Goal: Transaction & Acquisition: Book appointment/travel/reservation

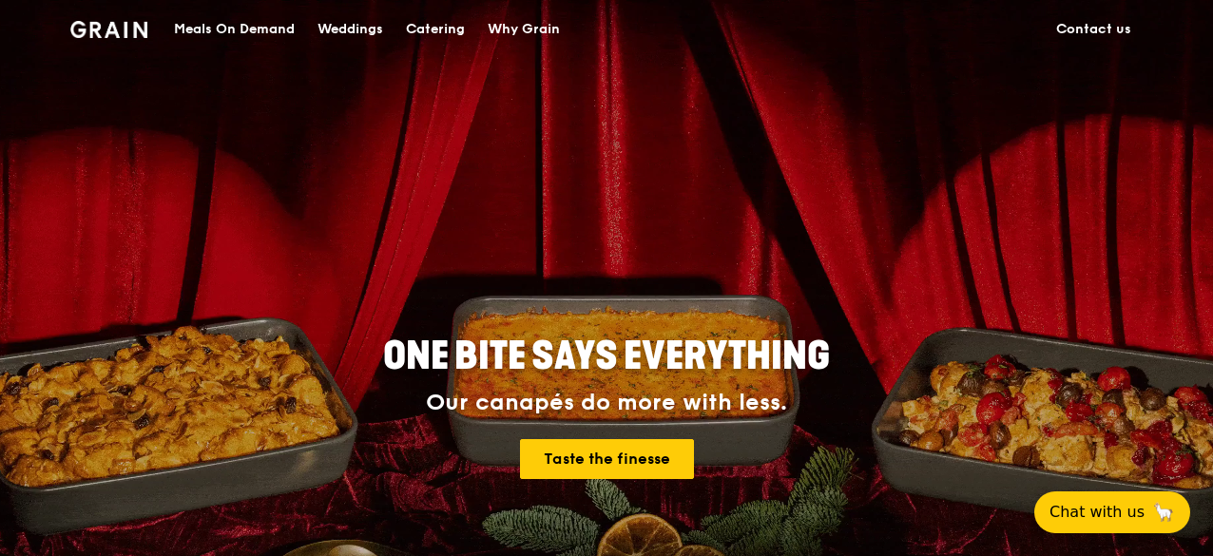
click at [423, 23] on div "Catering" at bounding box center [435, 29] width 59 height 57
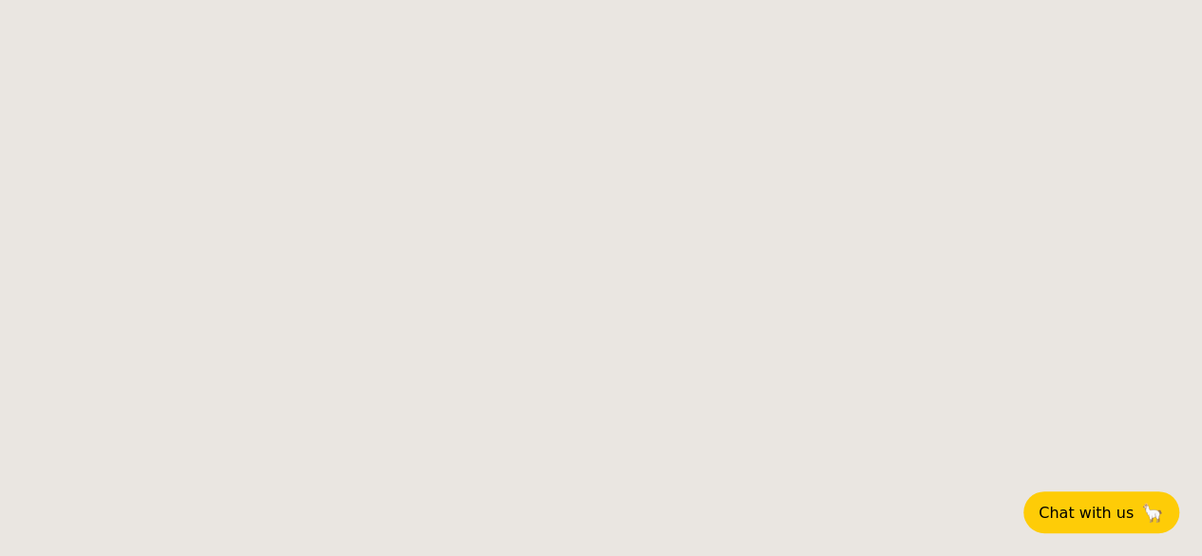
select select
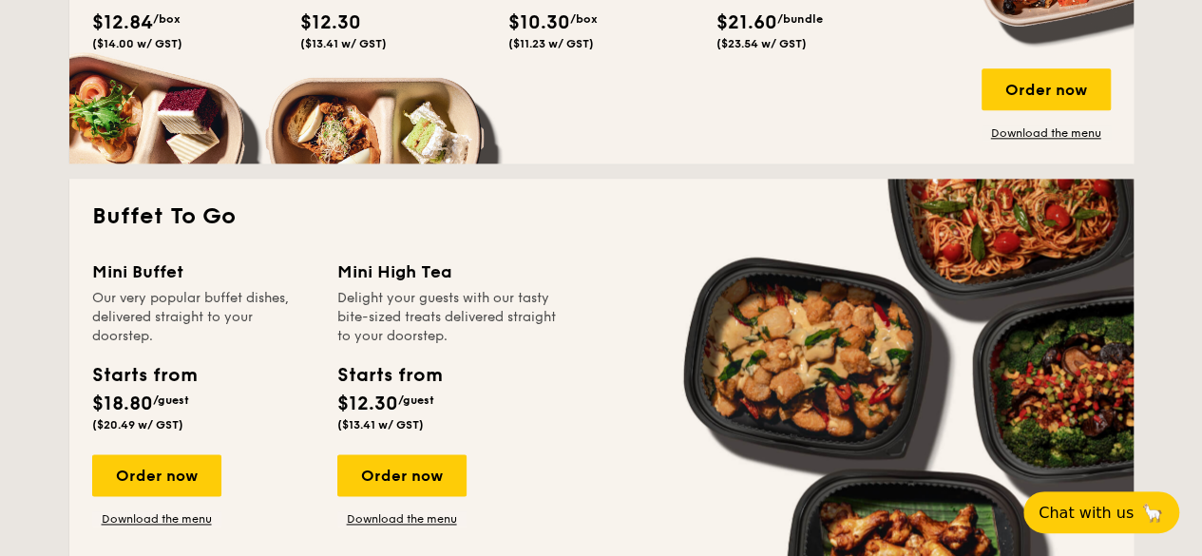
scroll to position [1141, 0]
